Goal: Browse casually

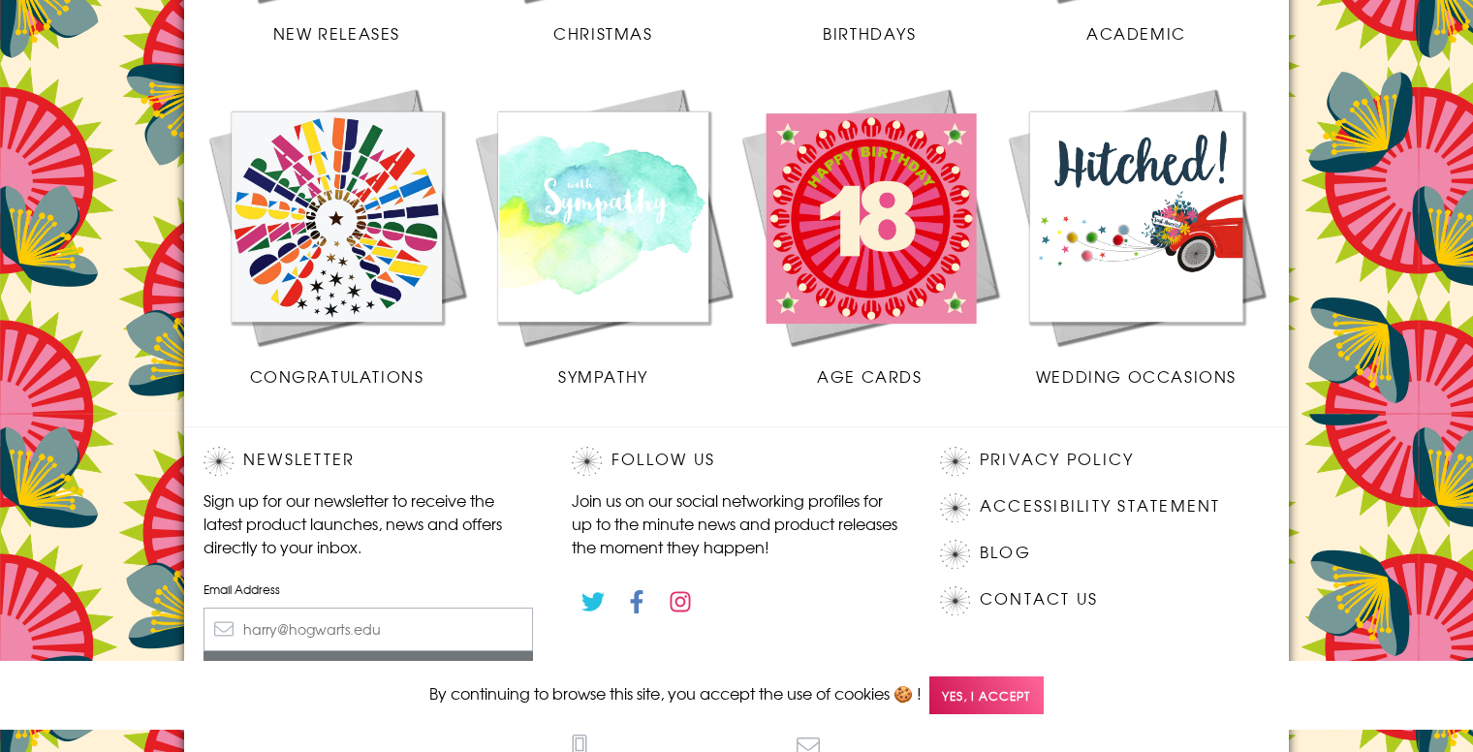
scroll to position [922, 0]
